Goal: Use online tool/utility: Utilize a website feature to perform a specific function

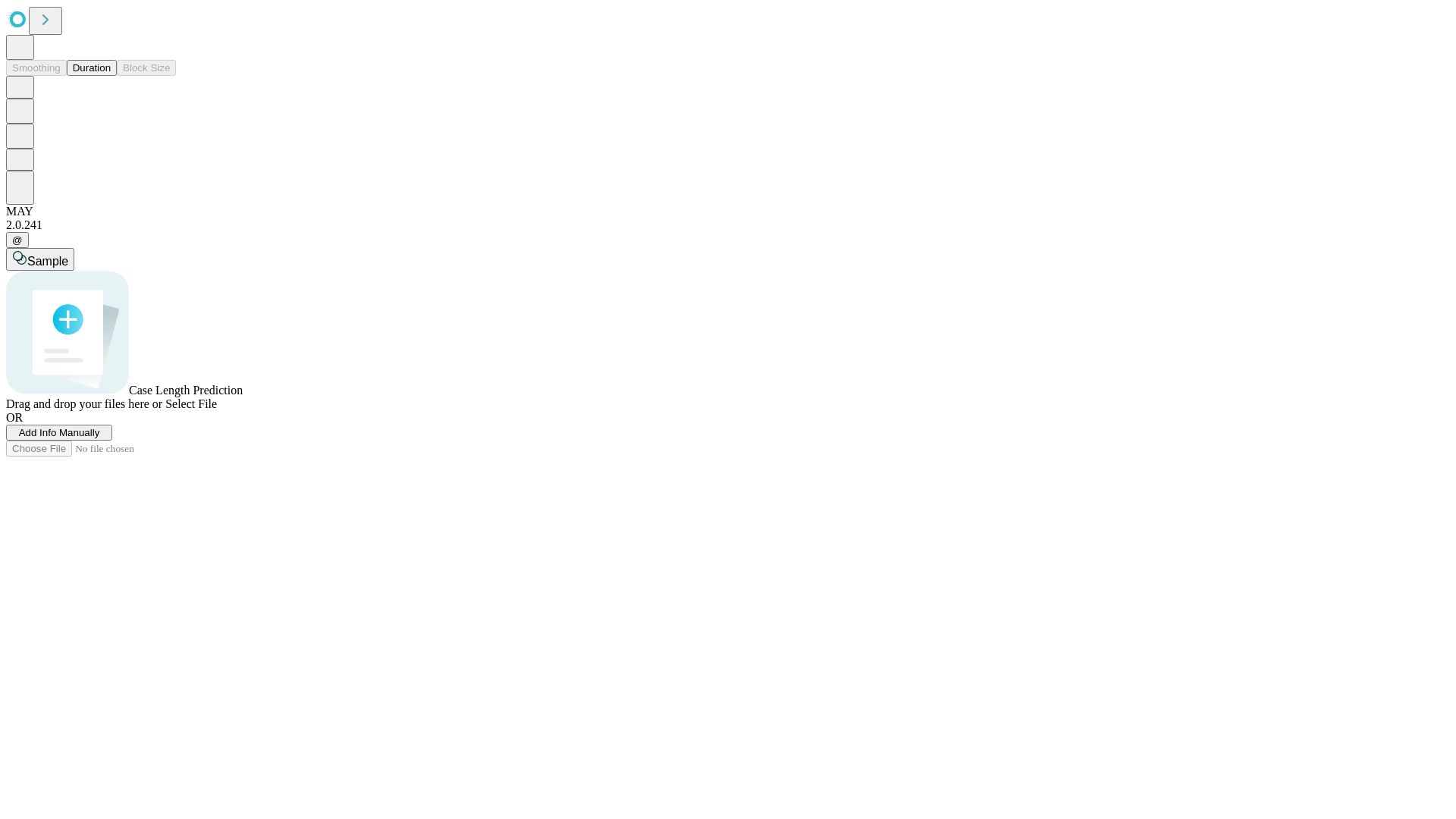
click at [111, 76] on button "Duration" at bounding box center [91, 68] width 50 height 16
click at [68, 255] on span "Sample" at bounding box center [47, 261] width 41 height 13
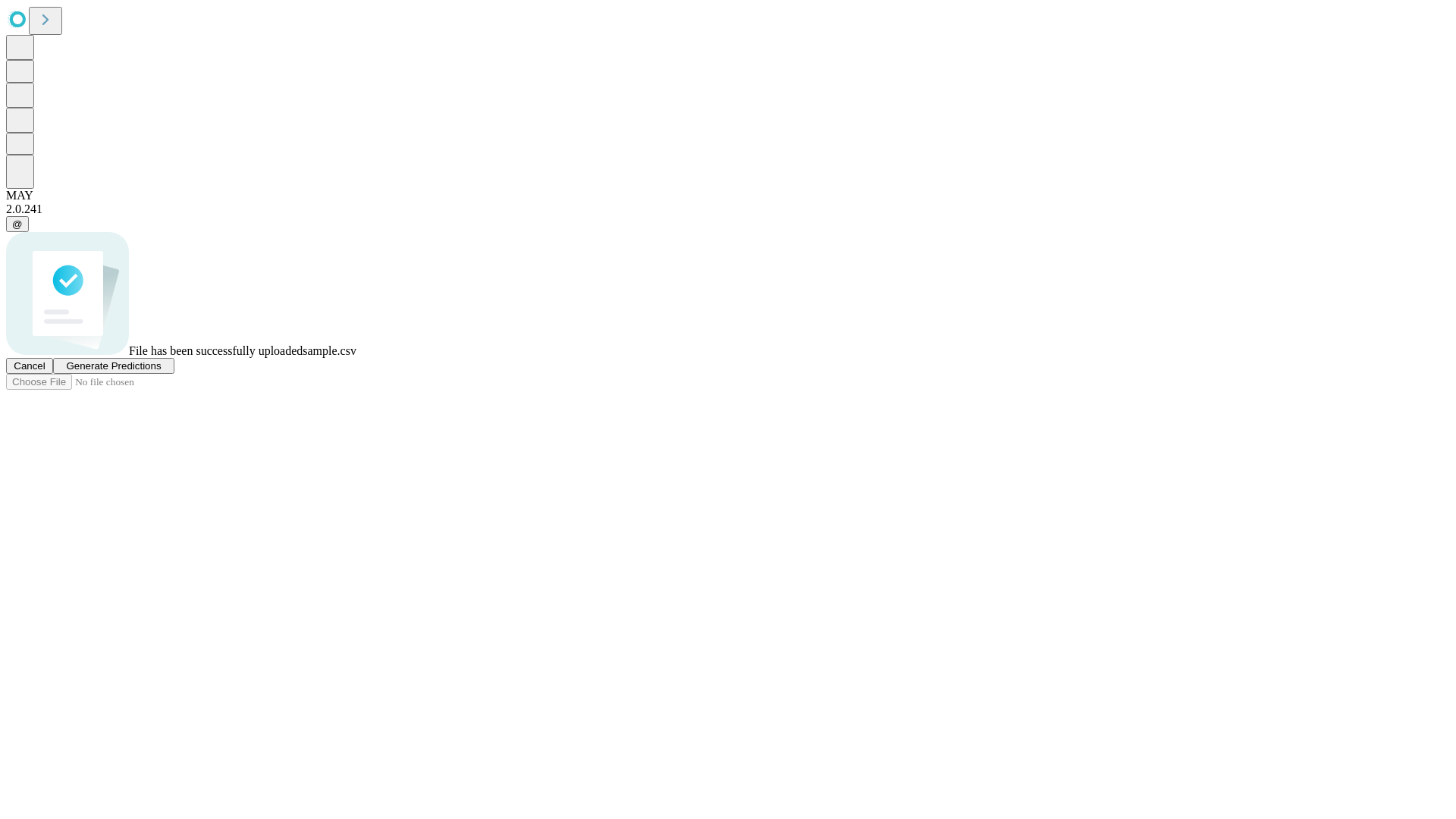
click at [161, 372] on span "Generate Predictions" at bounding box center [113, 366] width 95 height 11
